Goal: Navigation & Orientation: Find specific page/section

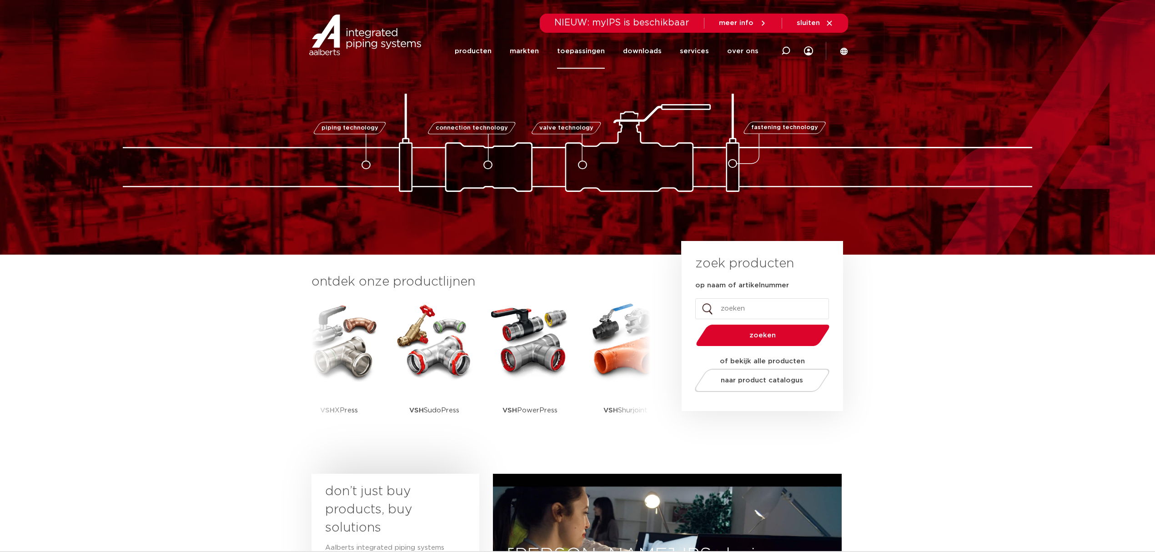
click at [588, 59] on link "toepassingen" at bounding box center [581, 51] width 48 height 35
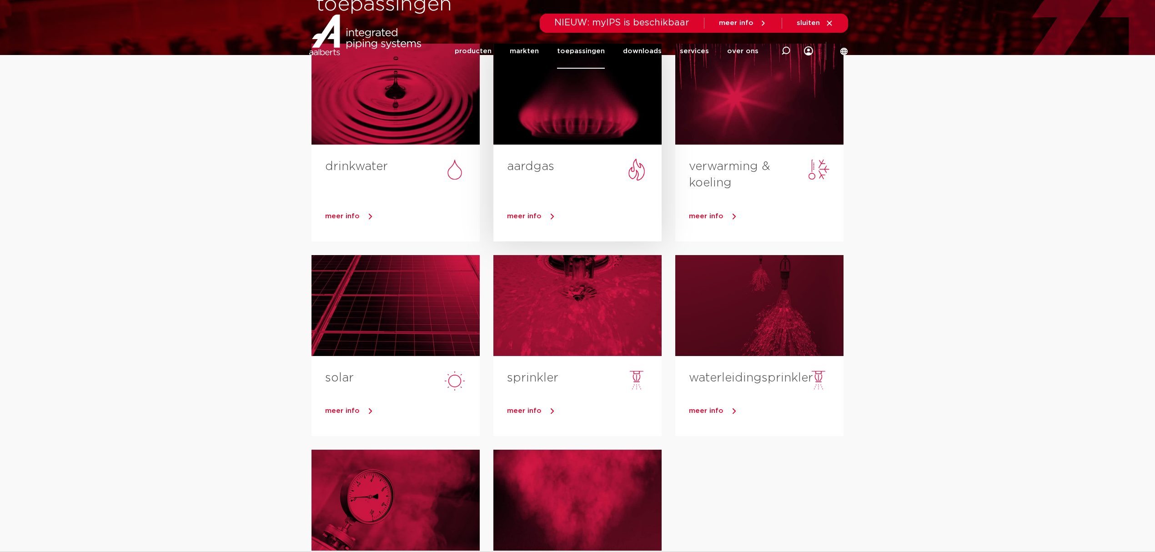
scroll to position [242, 0]
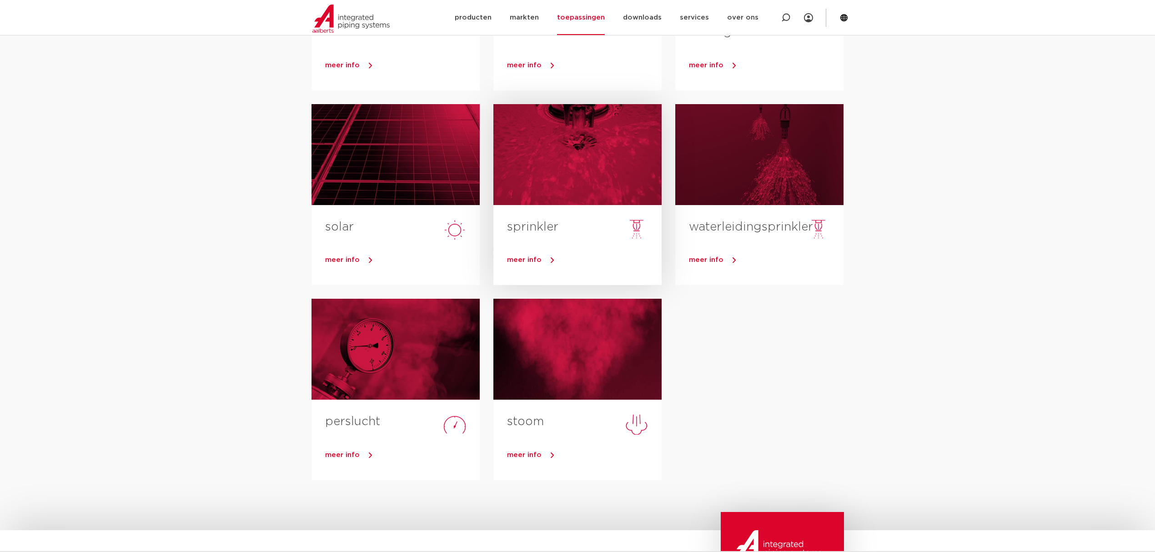
click at [594, 171] on div at bounding box center [577, 154] width 168 height 101
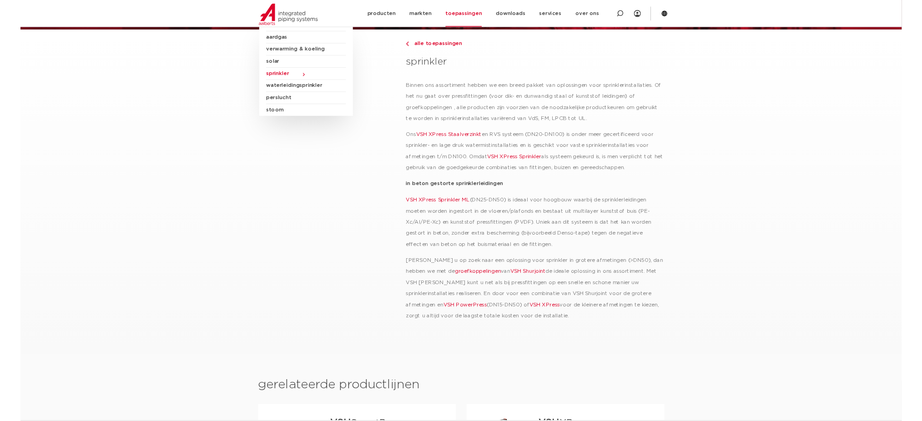
scroll to position [182, 0]
